Goal: Task Accomplishment & Management: Manage account settings

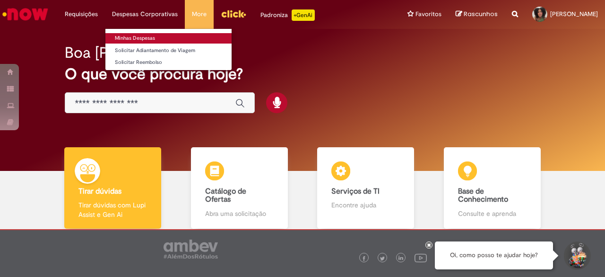
click at [130, 36] on link "Minhas Despesas" at bounding box center [168, 38] width 126 height 10
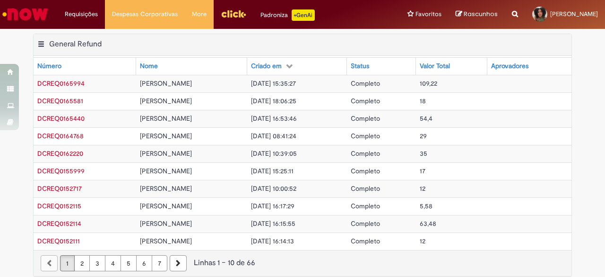
click at [289, 60] on th "Criado em" at bounding box center [297, 66] width 100 height 17
click at [289, 60] on th "Criado em" at bounding box center [296, 66] width 98 height 17
click at [369, 68] on div "Status" at bounding box center [360, 65] width 18 height 9
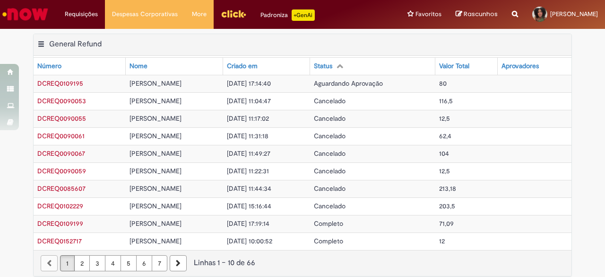
click at [384, 68] on th "Status" at bounding box center [372, 66] width 125 height 17
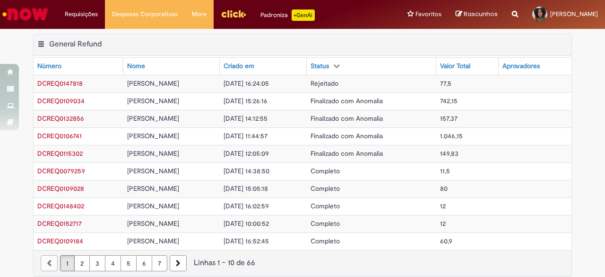
click at [340, 68] on icon at bounding box center [336, 65] width 7 height 7
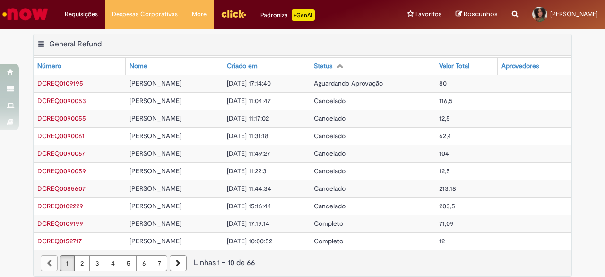
click at [343, 66] on icon at bounding box center [340, 65] width 7 height 7
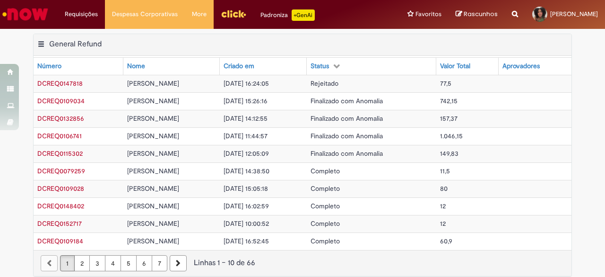
click at [286, 62] on th "Criado em" at bounding box center [263, 66] width 87 height 17
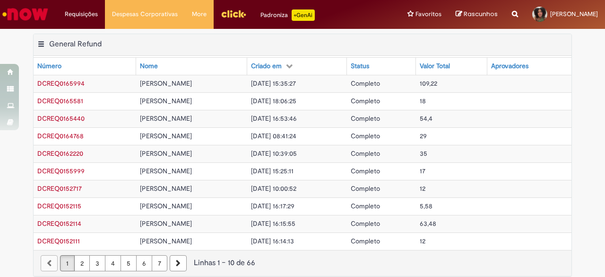
click at [221, 18] on img "Menu Cabeçalho" at bounding box center [234, 14] width 26 height 14
